Goal: Find specific page/section: Find specific page/section

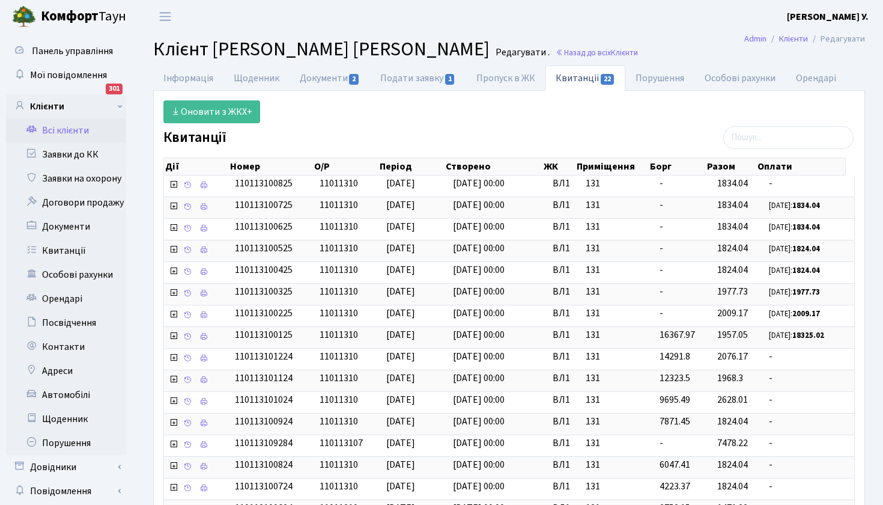
click at [89, 133] on link "Всі клієнти" at bounding box center [66, 130] width 120 height 24
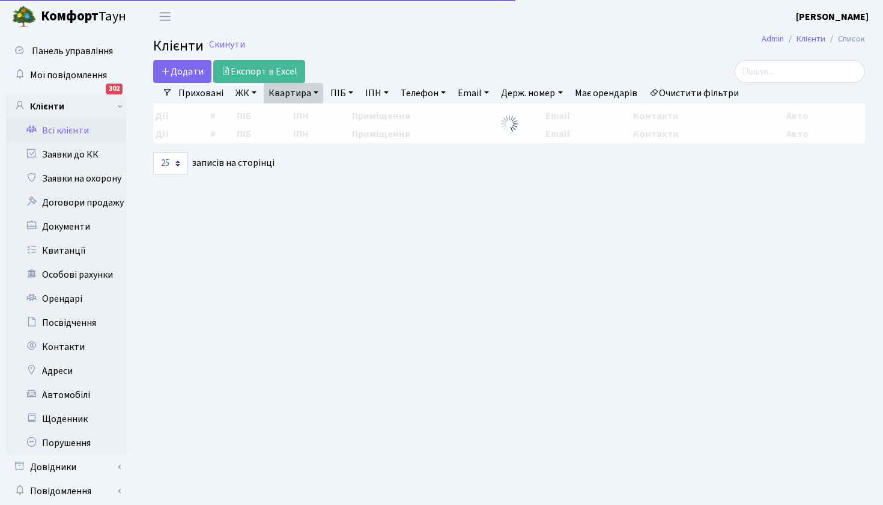
select select "25"
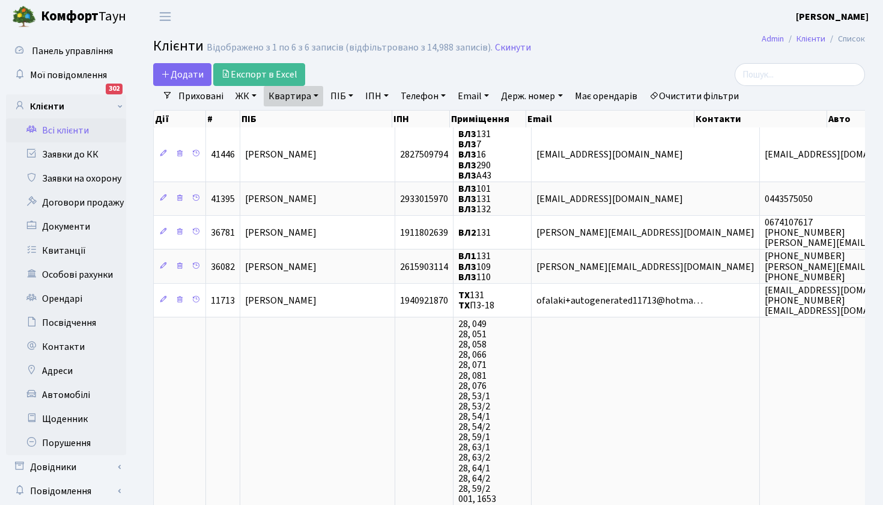
click at [291, 96] on link "Квартира" at bounding box center [293, 96] width 59 height 20
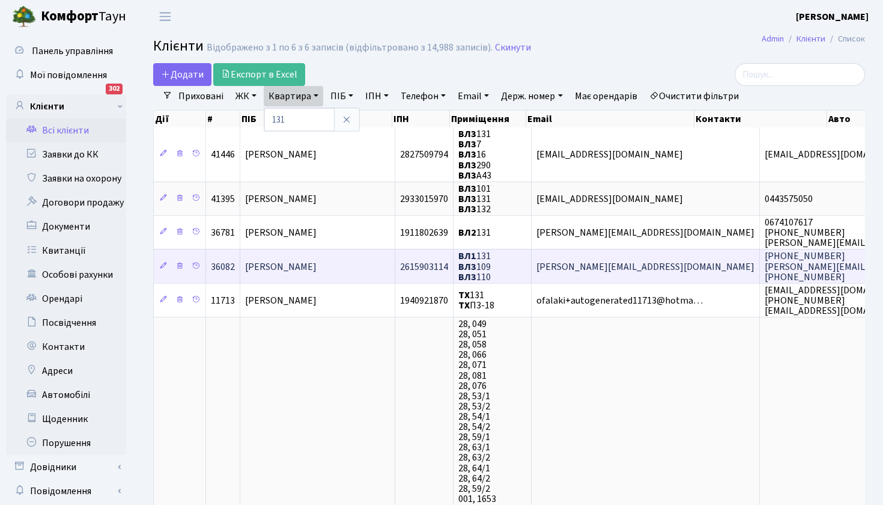
click at [317, 267] on span "[PERSON_NAME] [PERSON_NAME]" at bounding box center [281, 266] width 72 height 13
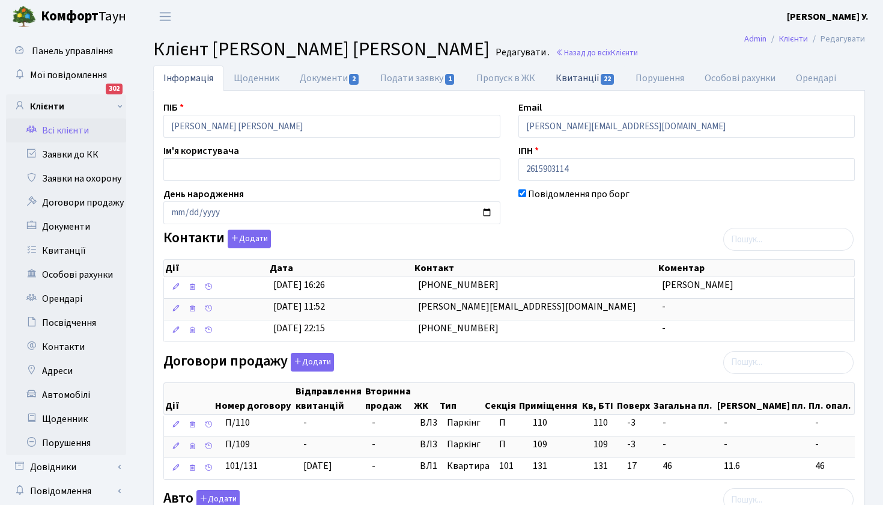
click at [590, 79] on link "Квитанції 22" at bounding box center [586, 78] width 80 height 25
select select "25"
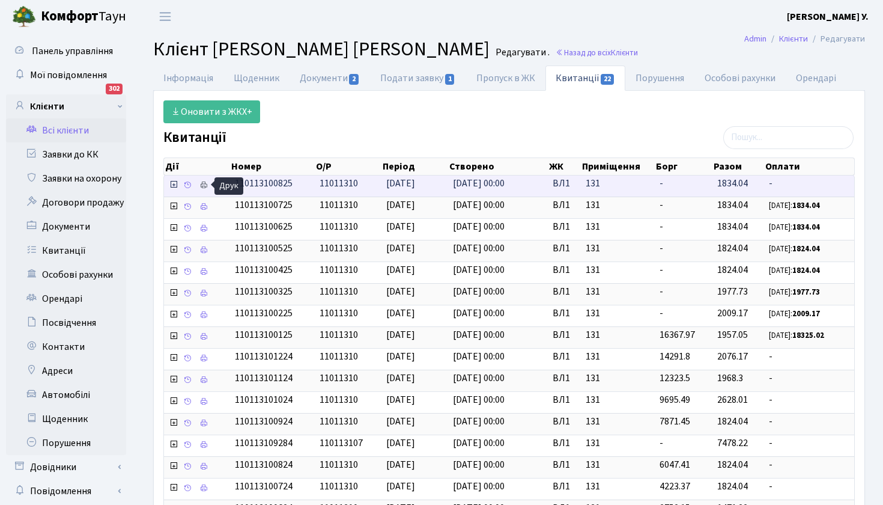
click at [200, 185] on icon at bounding box center [204, 185] width 8 height 8
